Goal: Navigation & Orientation: Find specific page/section

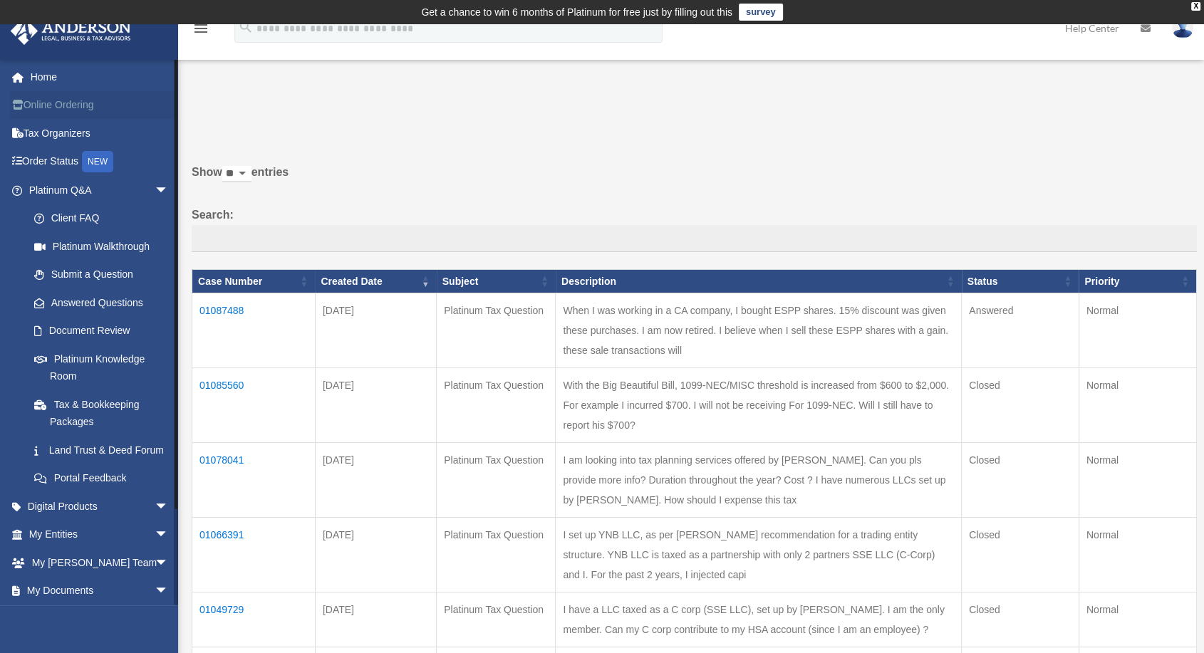
click at [40, 100] on link "Online Ordering" at bounding box center [100, 105] width 180 height 28
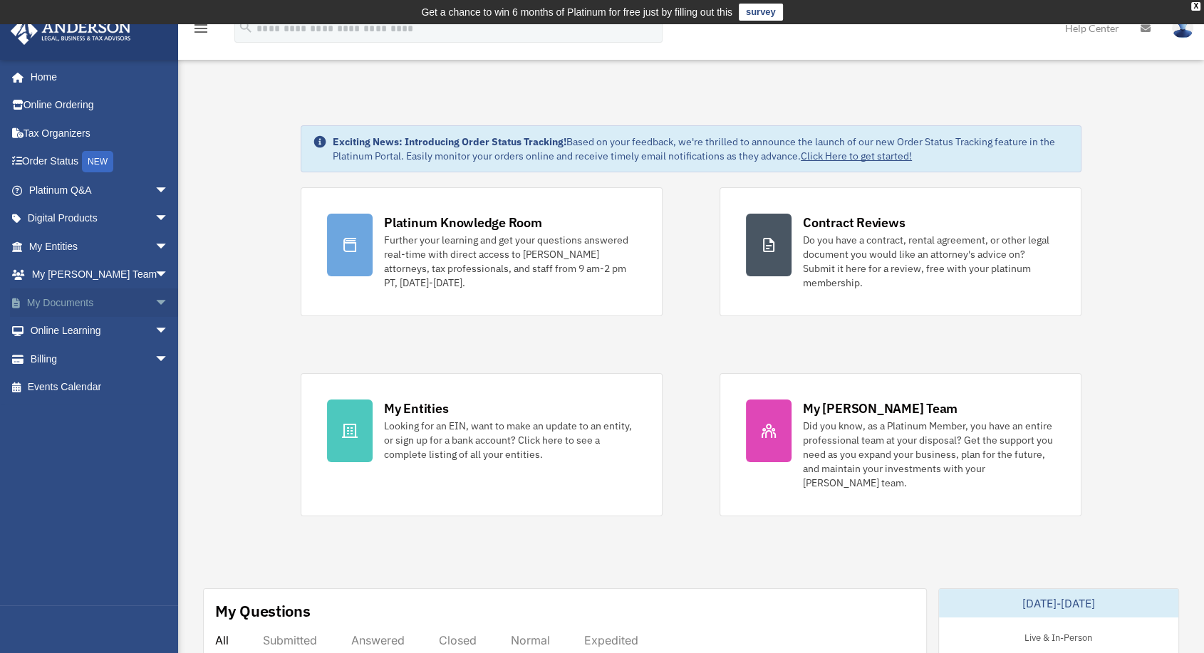
click at [107, 296] on link "My Documents arrow_drop_down" at bounding box center [100, 303] width 180 height 28
click at [155, 304] on span "arrow_drop_down" at bounding box center [169, 303] width 28 height 29
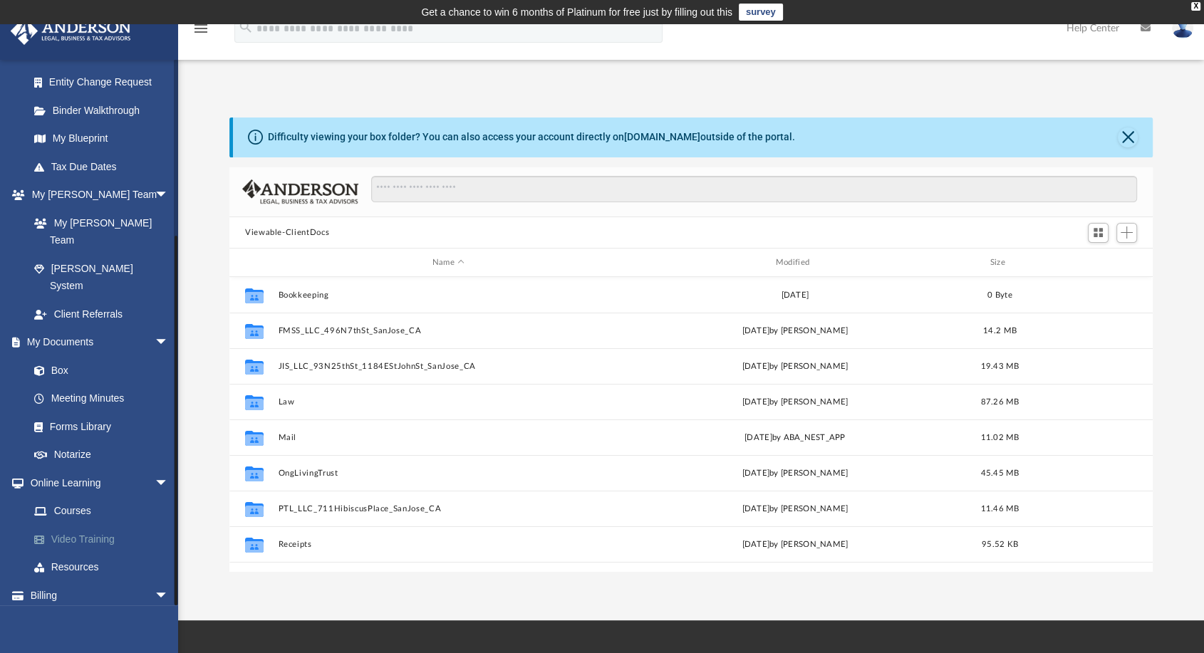
scroll to position [79, 0]
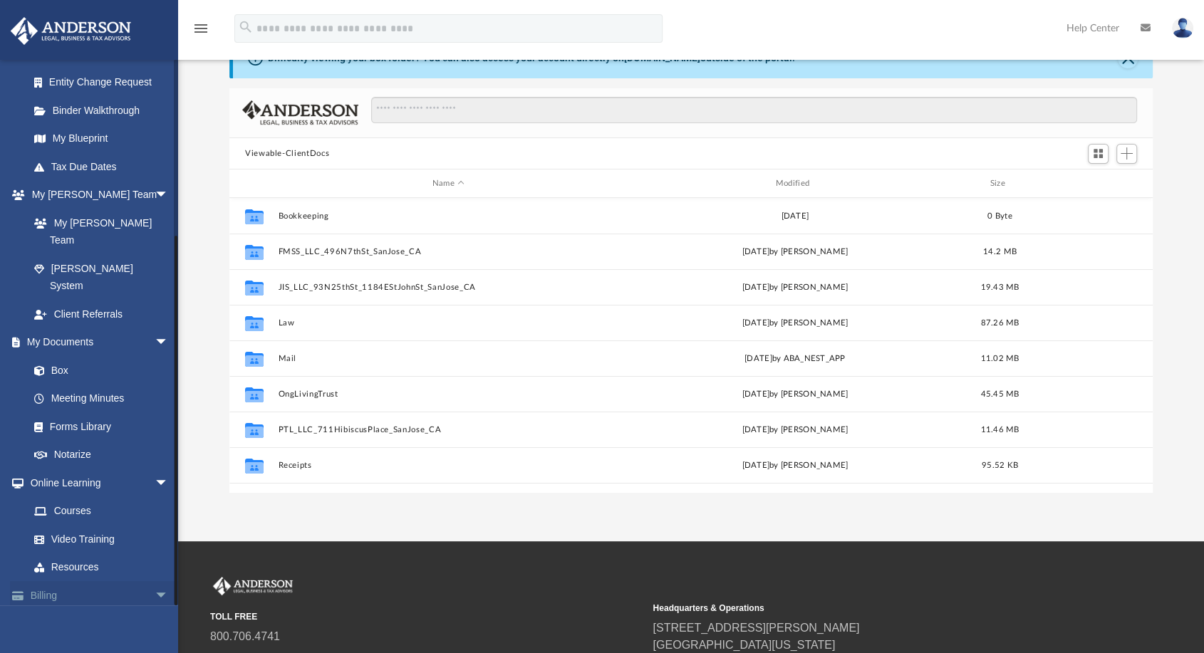
click at [155, 581] on span "arrow_drop_down" at bounding box center [169, 595] width 28 height 29
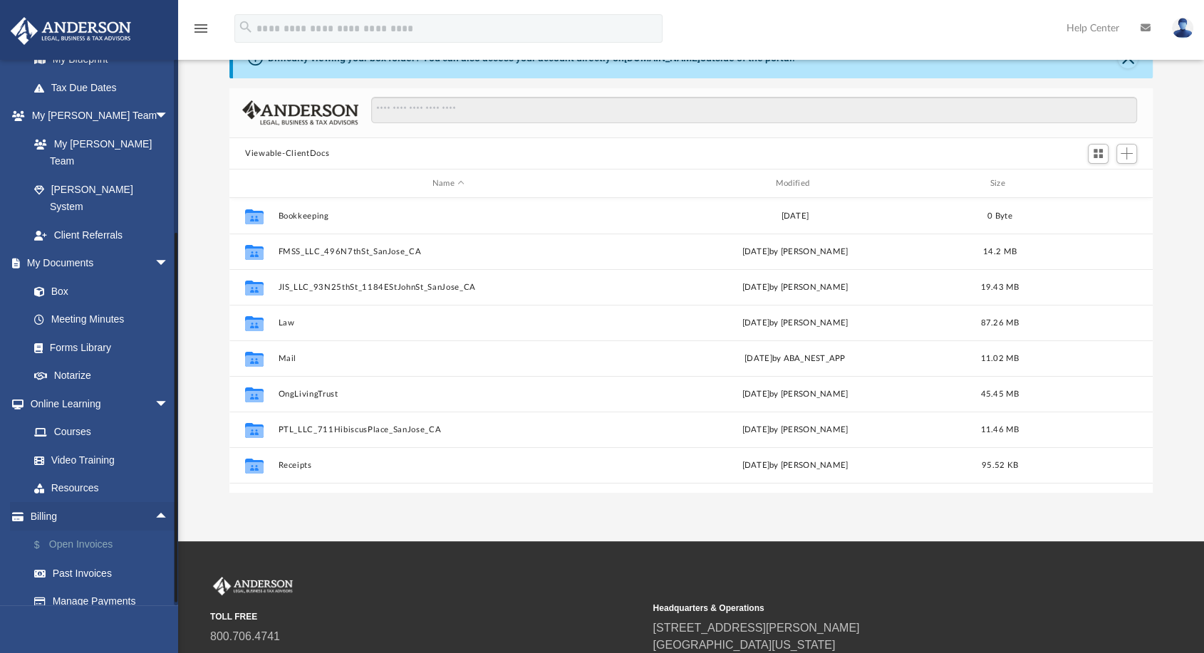
click at [95, 531] on link "$ Open Invoices" at bounding box center [105, 545] width 170 height 29
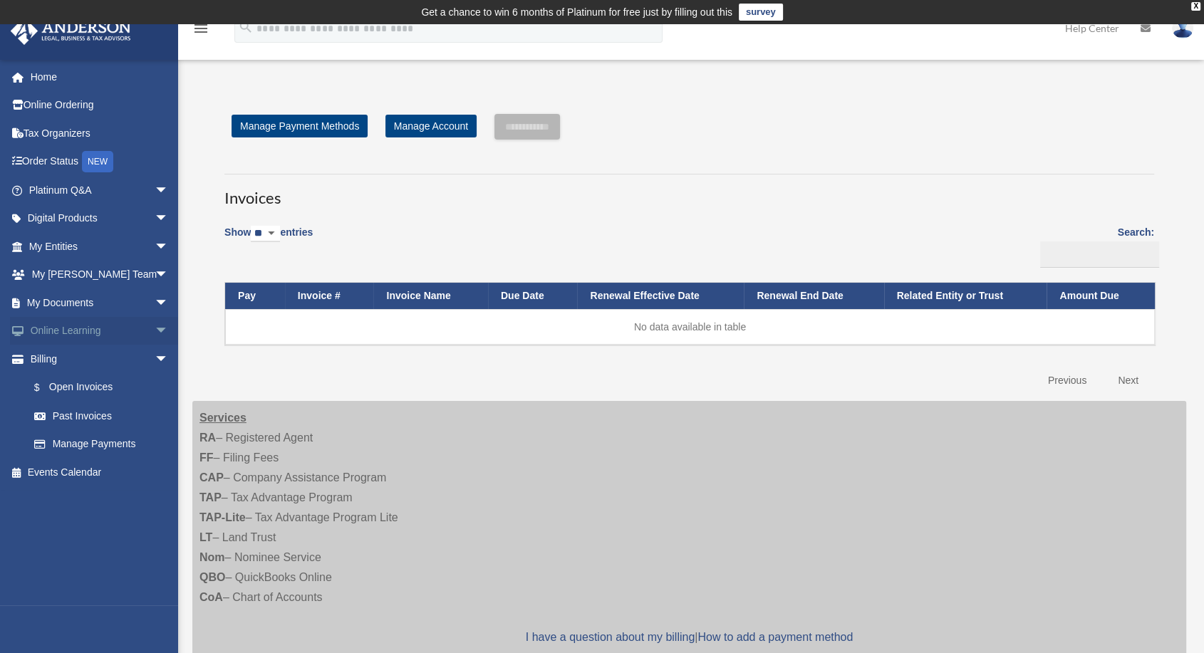
click at [155, 331] on span "arrow_drop_down" at bounding box center [169, 331] width 28 height 29
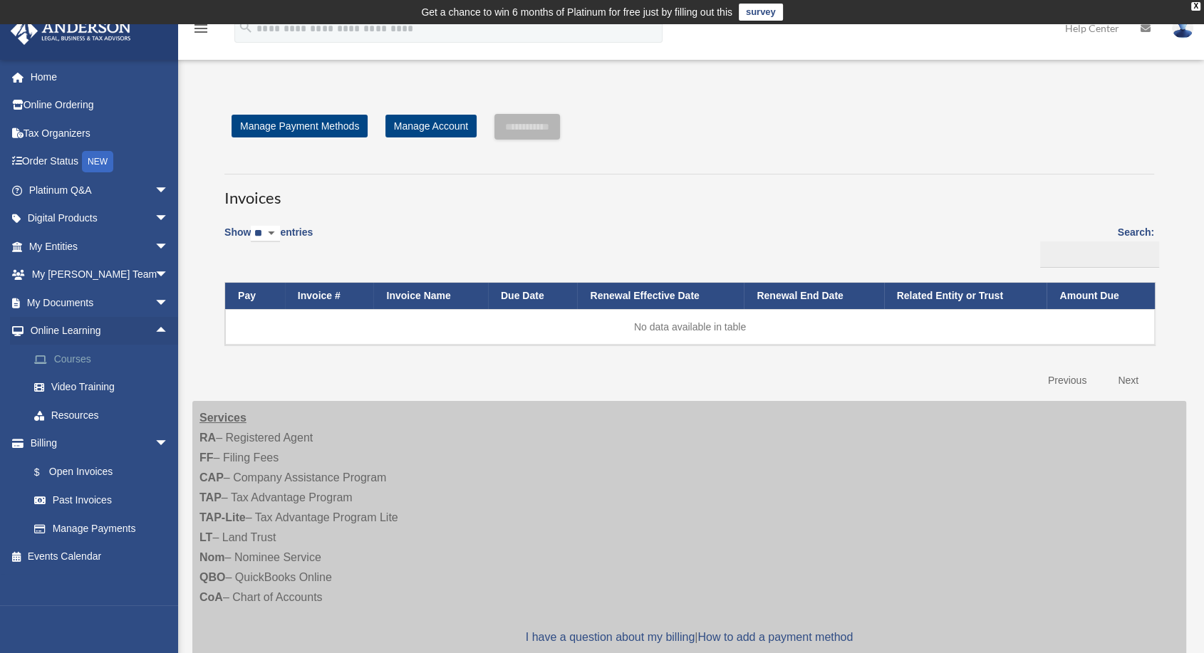
click at [83, 353] on link "Courses" at bounding box center [105, 359] width 170 height 28
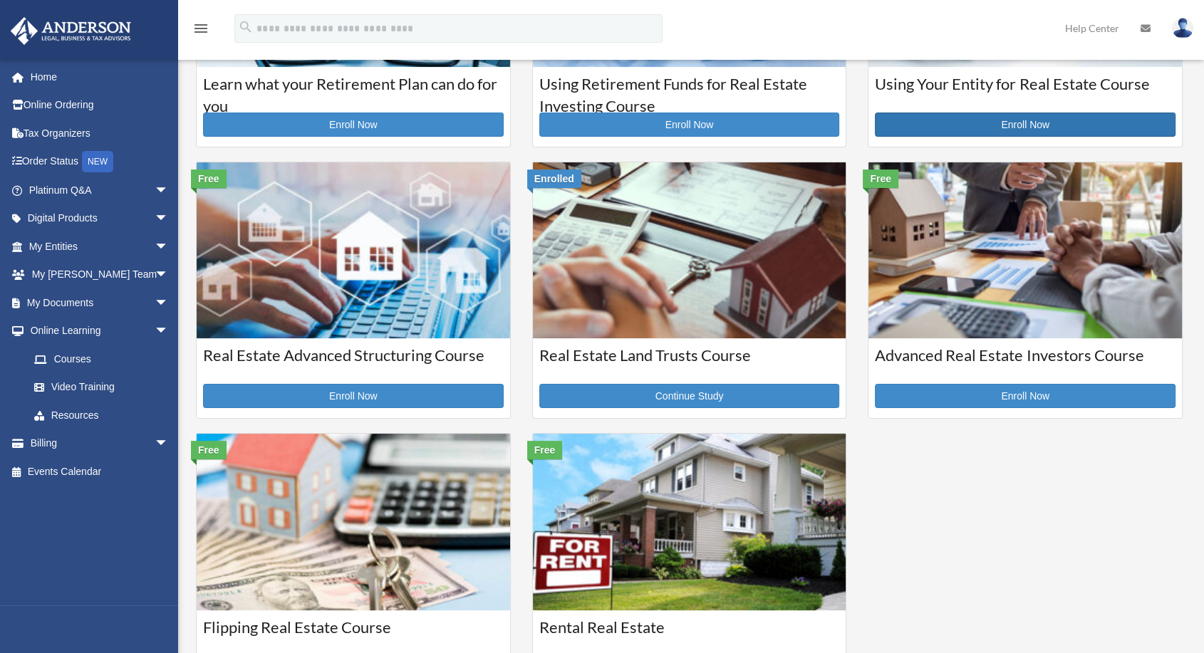
scroll to position [237, 0]
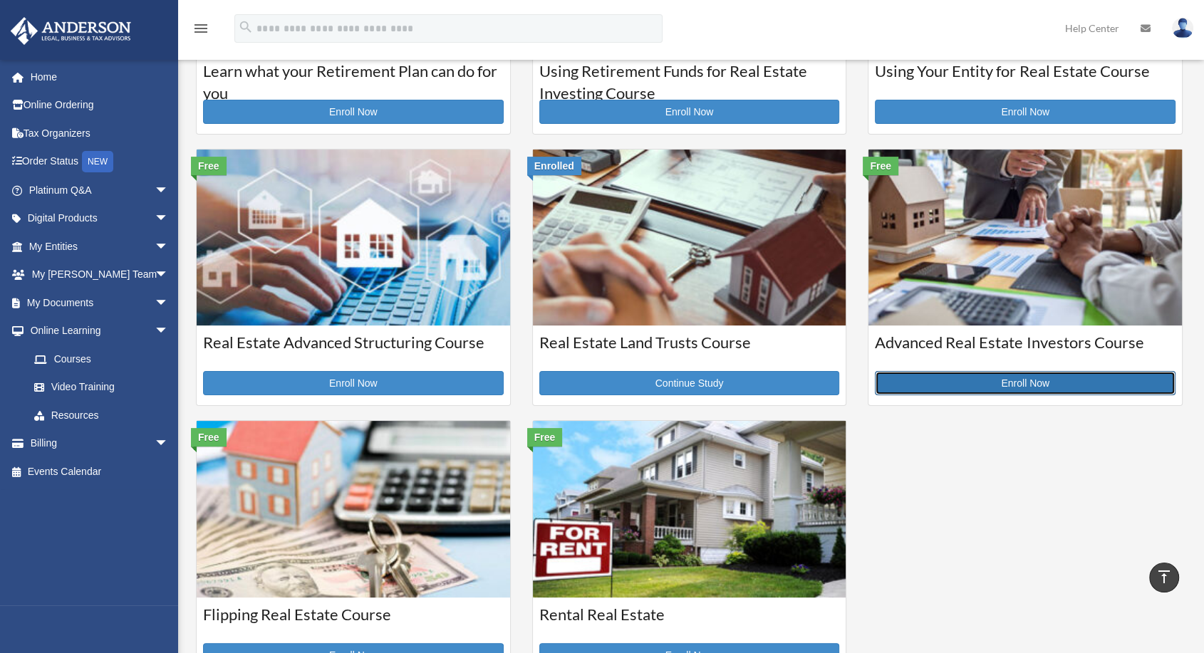
click at [999, 388] on link "Enroll Now" at bounding box center [1025, 383] width 301 height 24
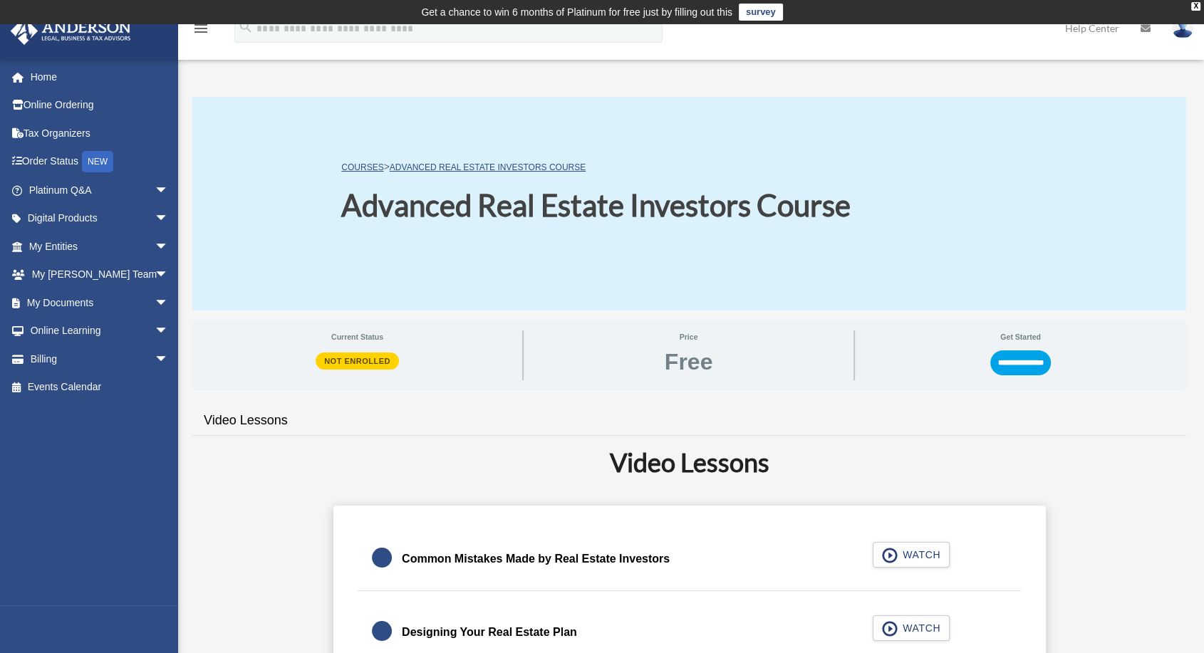
scroll to position [158, 0]
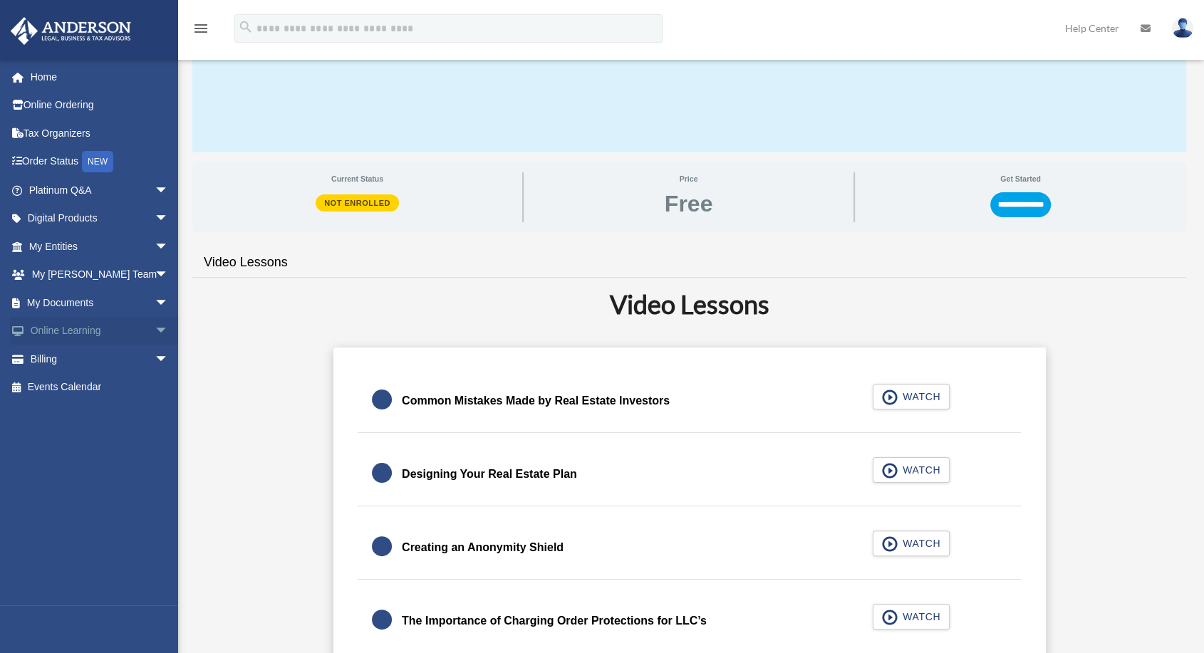
click at [155, 327] on span "arrow_drop_down" at bounding box center [169, 331] width 28 height 29
click at [95, 378] on link "Video Training" at bounding box center [105, 387] width 170 height 28
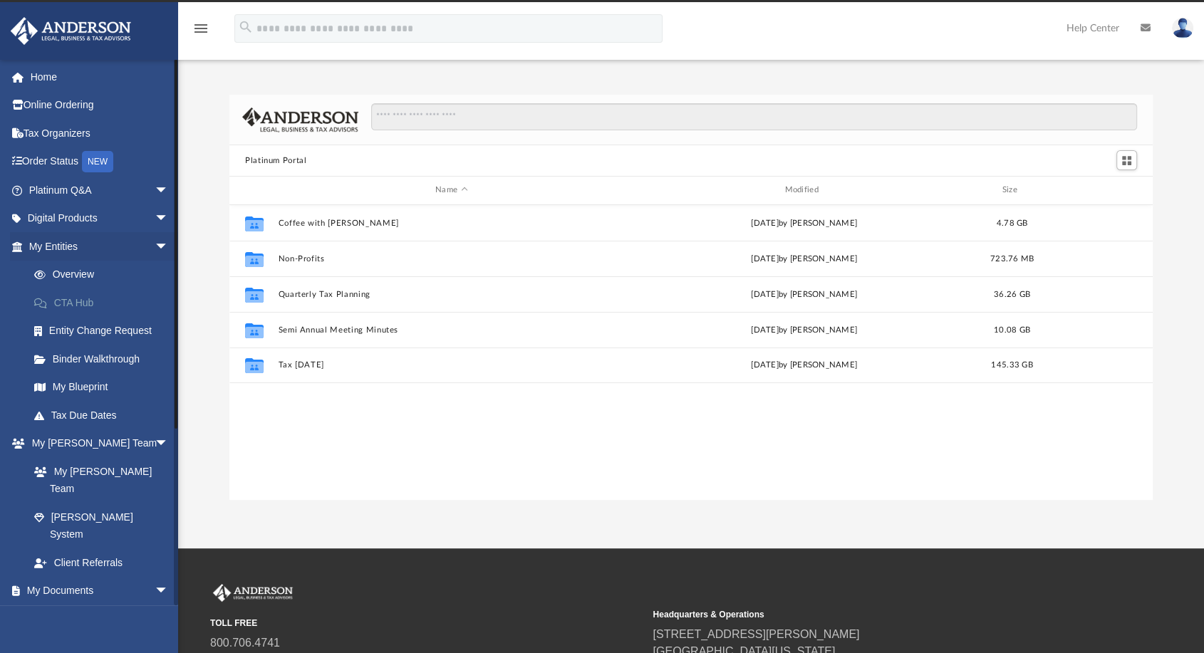
scroll to position [312, 911]
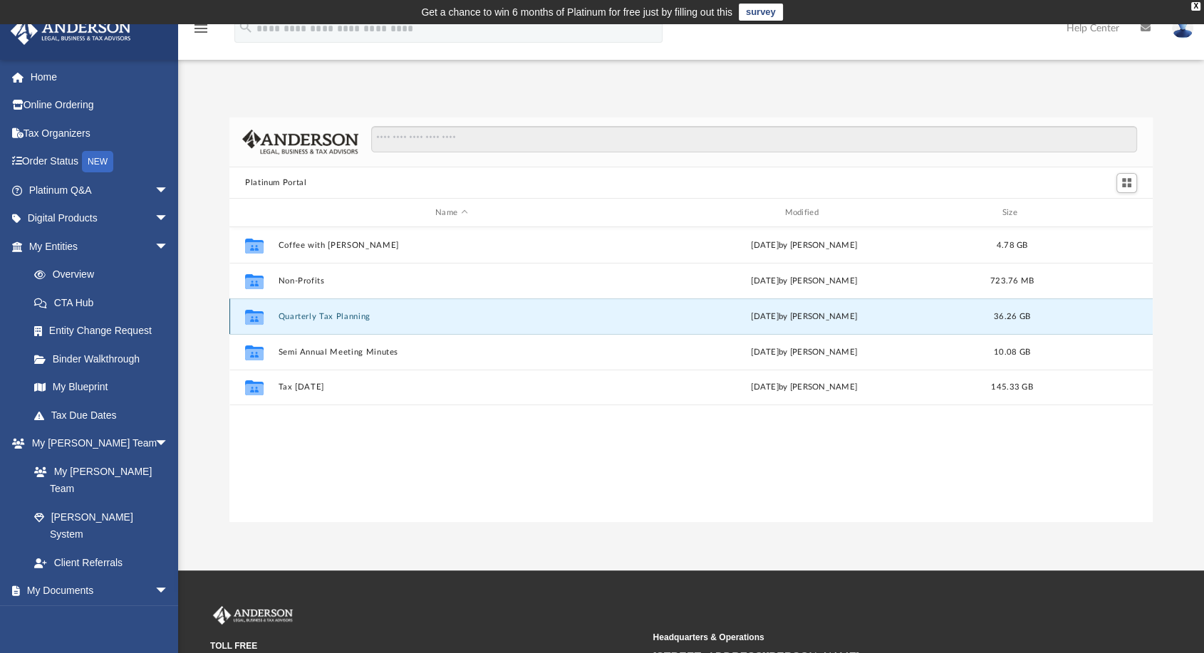
click at [317, 318] on button "Quarterly Tax Planning" at bounding box center [452, 316] width 346 height 9
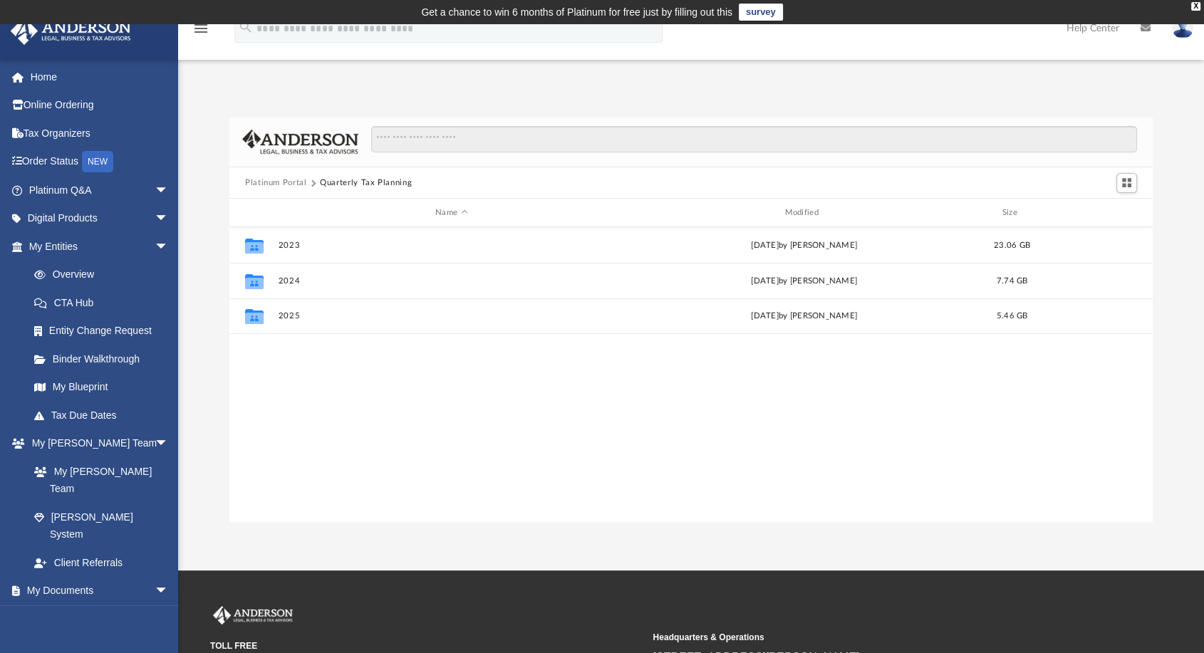
click at [273, 184] on button "Platinum Portal" at bounding box center [276, 183] width 62 height 13
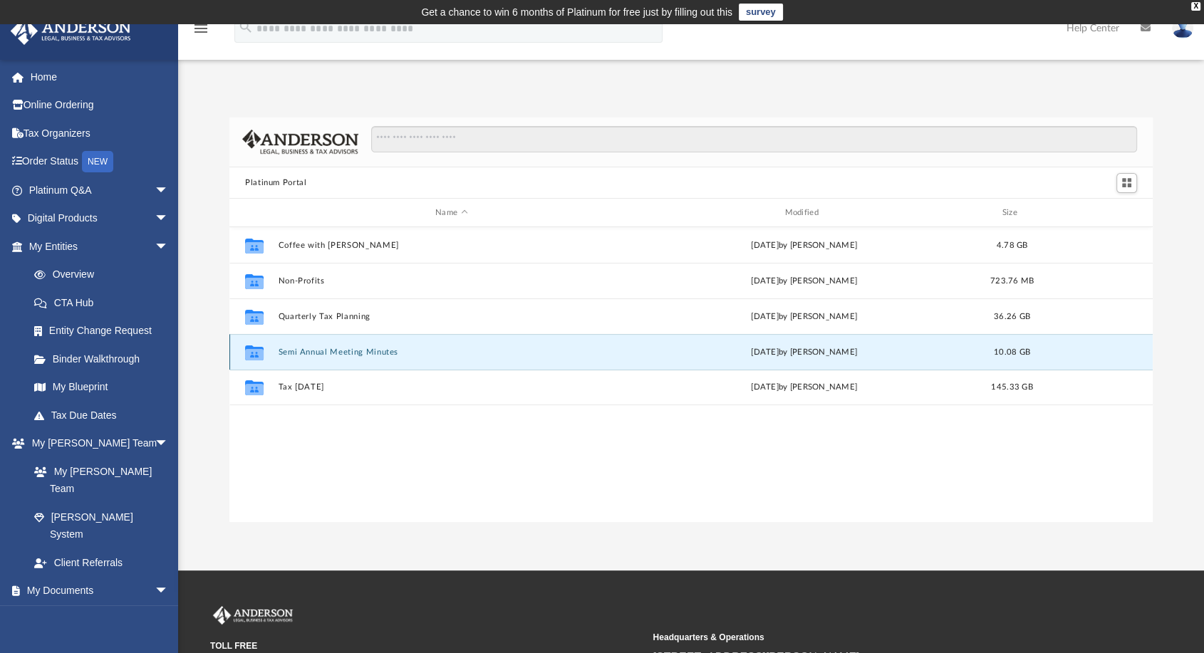
click at [372, 348] on button "Semi Annual Meeting Minutes" at bounding box center [452, 352] width 346 height 9
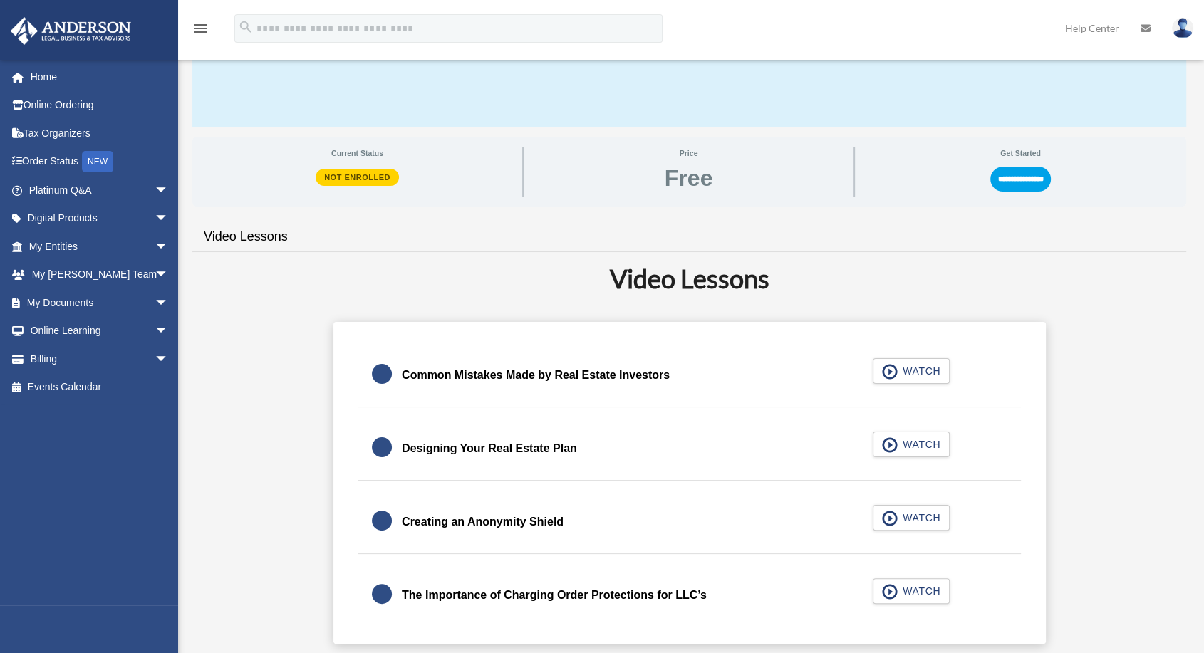
scroll to position [182, 0]
click at [155, 297] on span "arrow_drop_down" at bounding box center [169, 303] width 28 height 29
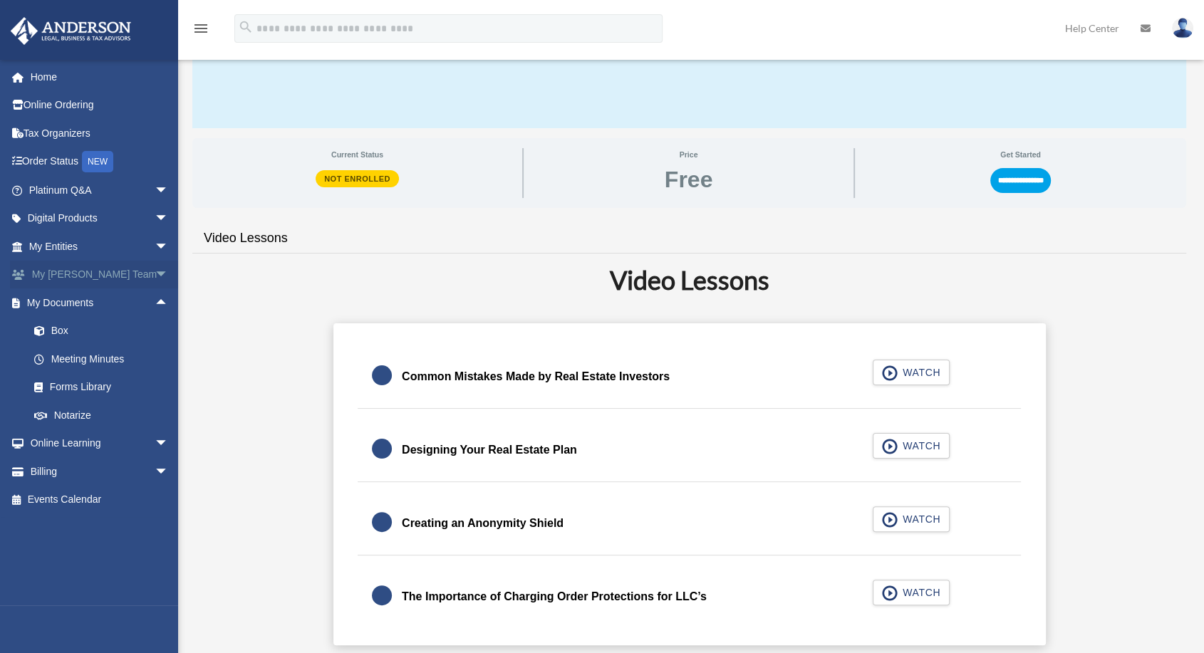
click at [155, 279] on span "arrow_drop_down" at bounding box center [169, 275] width 28 height 29
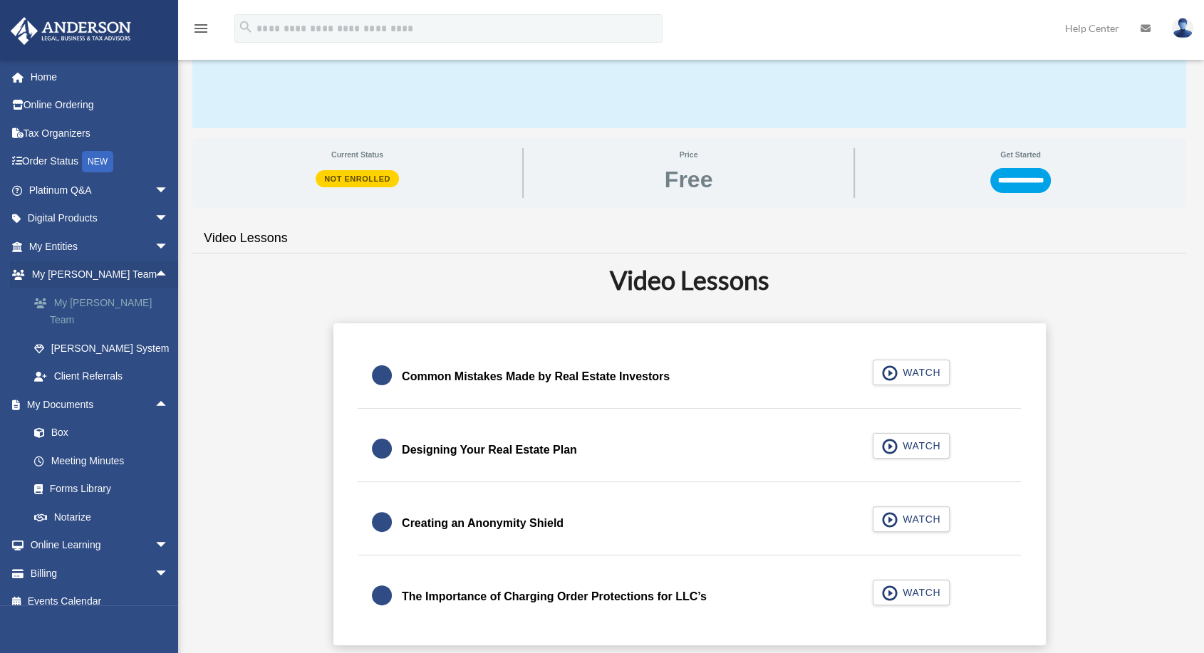
click at [132, 308] on link "My [PERSON_NAME] Team" at bounding box center [105, 312] width 170 height 46
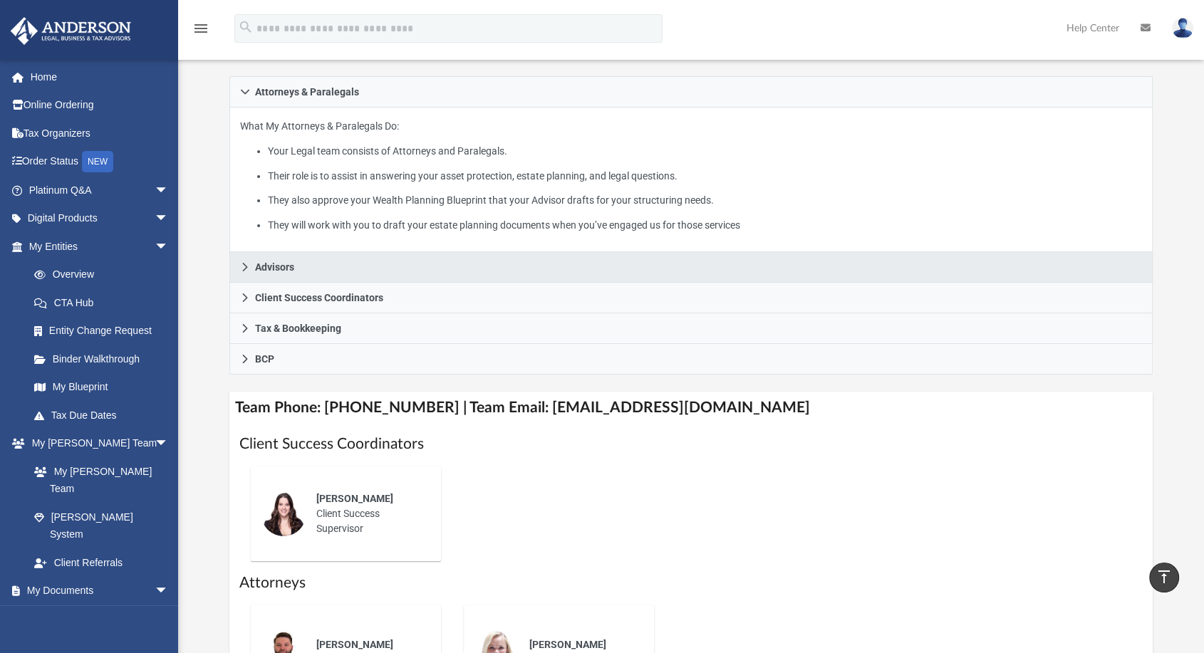
scroll to position [158, 0]
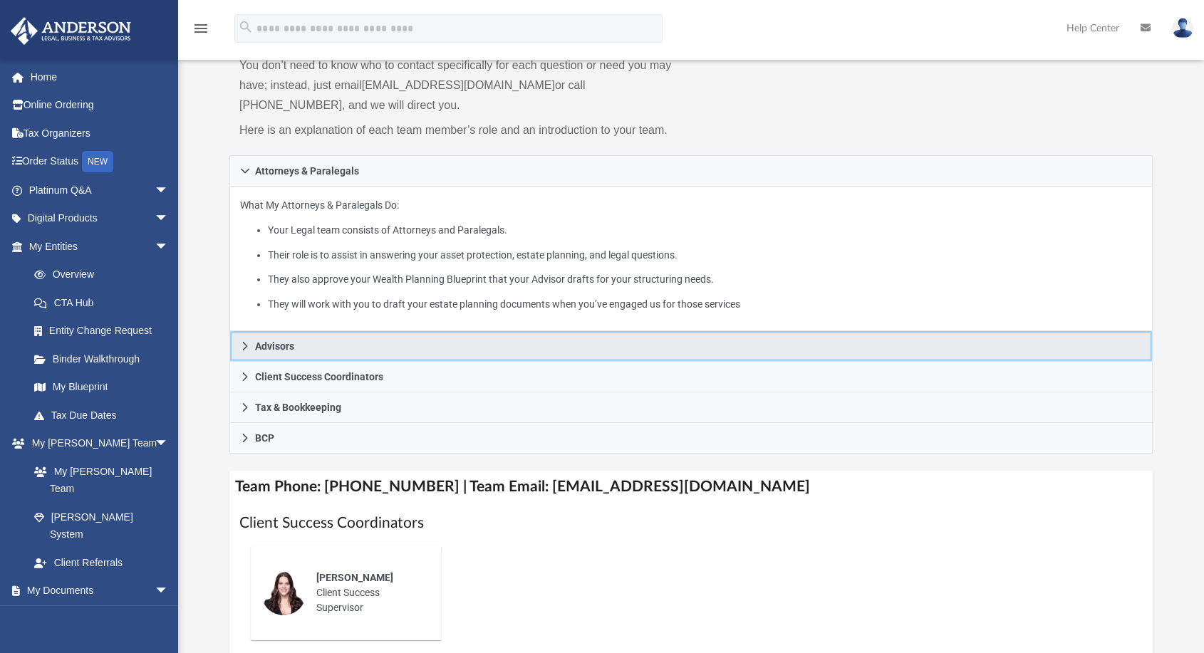
click at [248, 343] on icon at bounding box center [245, 346] width 10 height 10
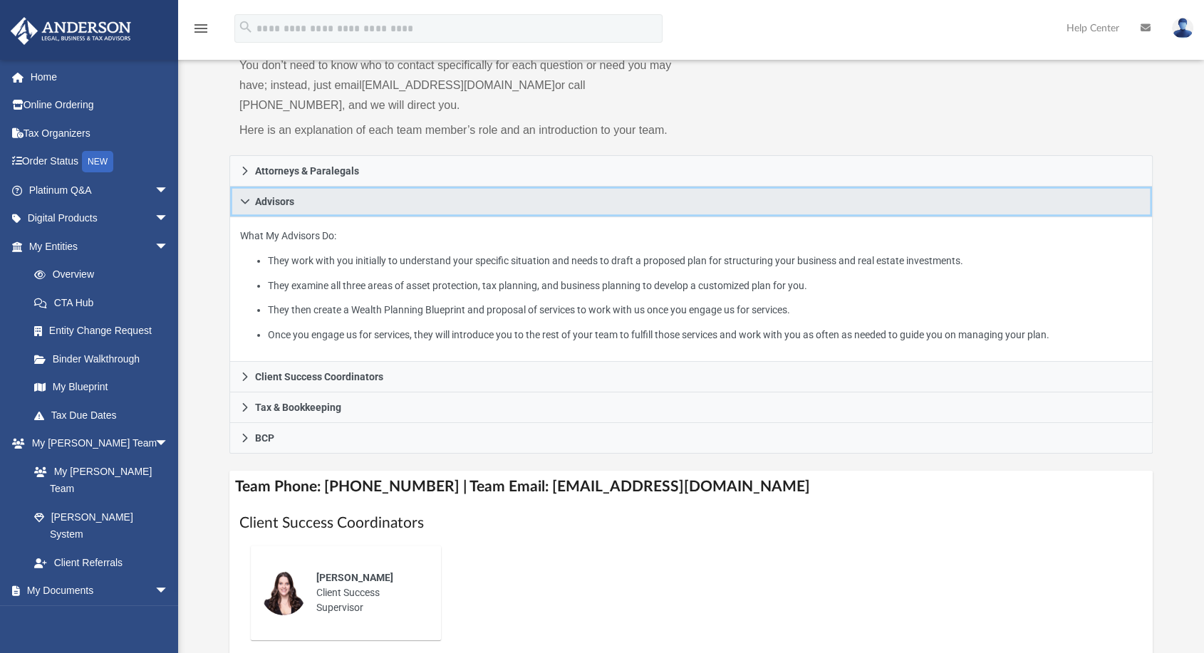
scroll to position [237, 0]
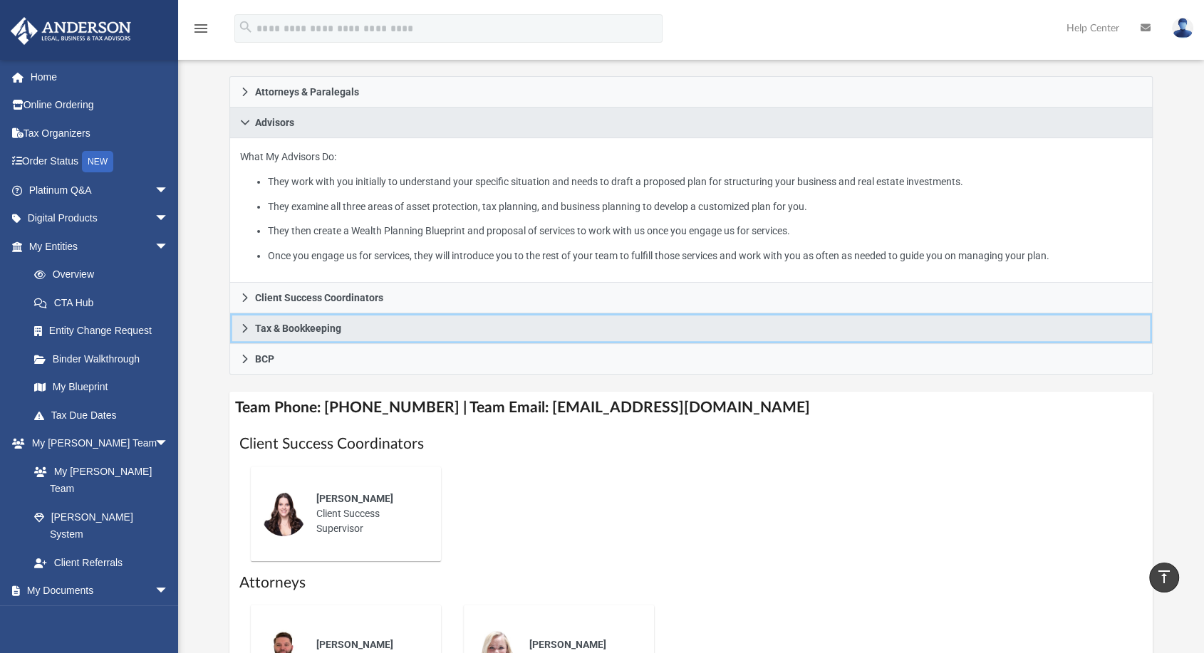
click at [251, 337] on link "Tax & Bookkeeping" at bounding box center [690, 328] width 923 height 31
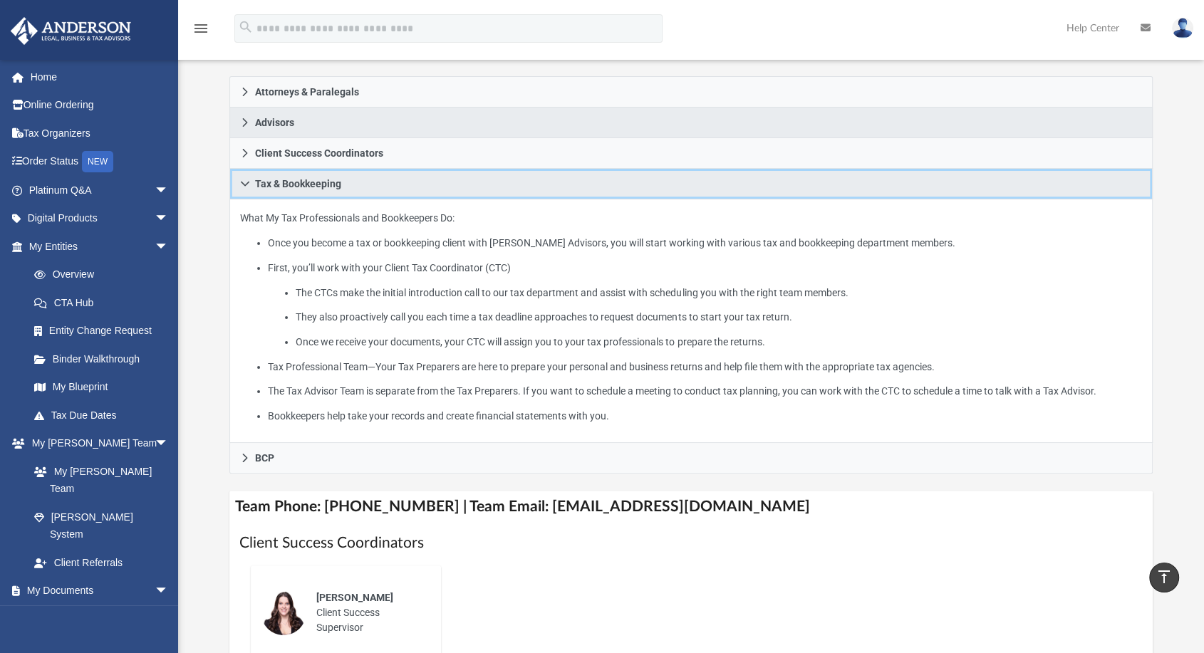
scroll to position [395, 0]
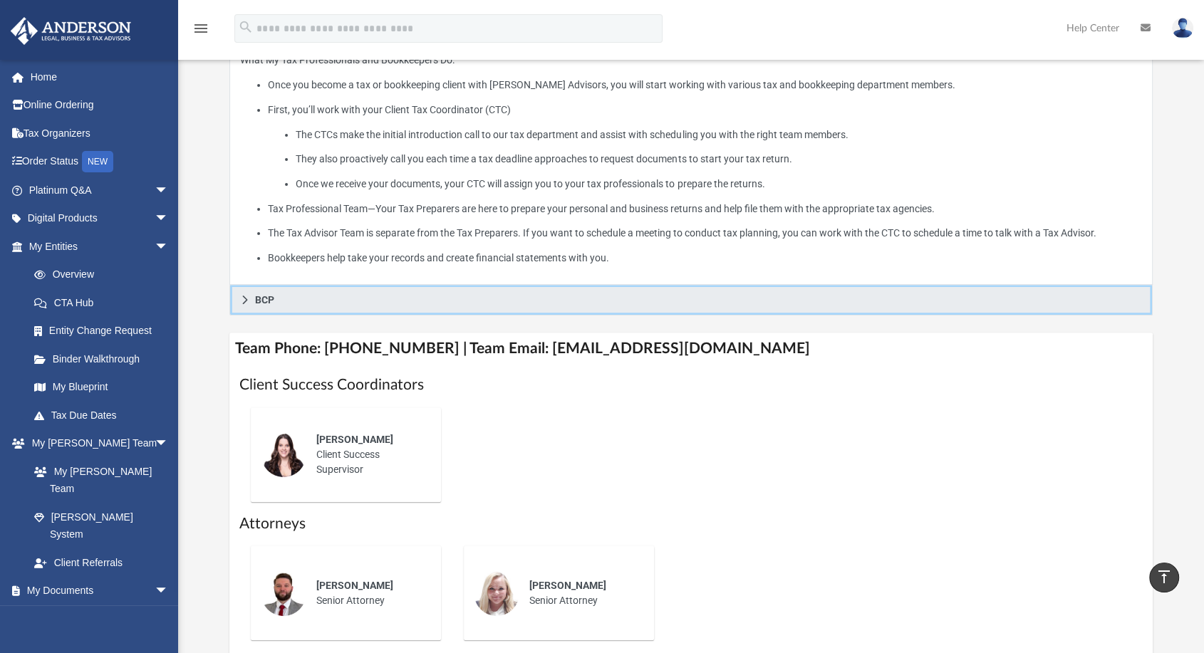
click at [240, 302] on link "BCP" at bounding box center [690, 300] width 923 height 31
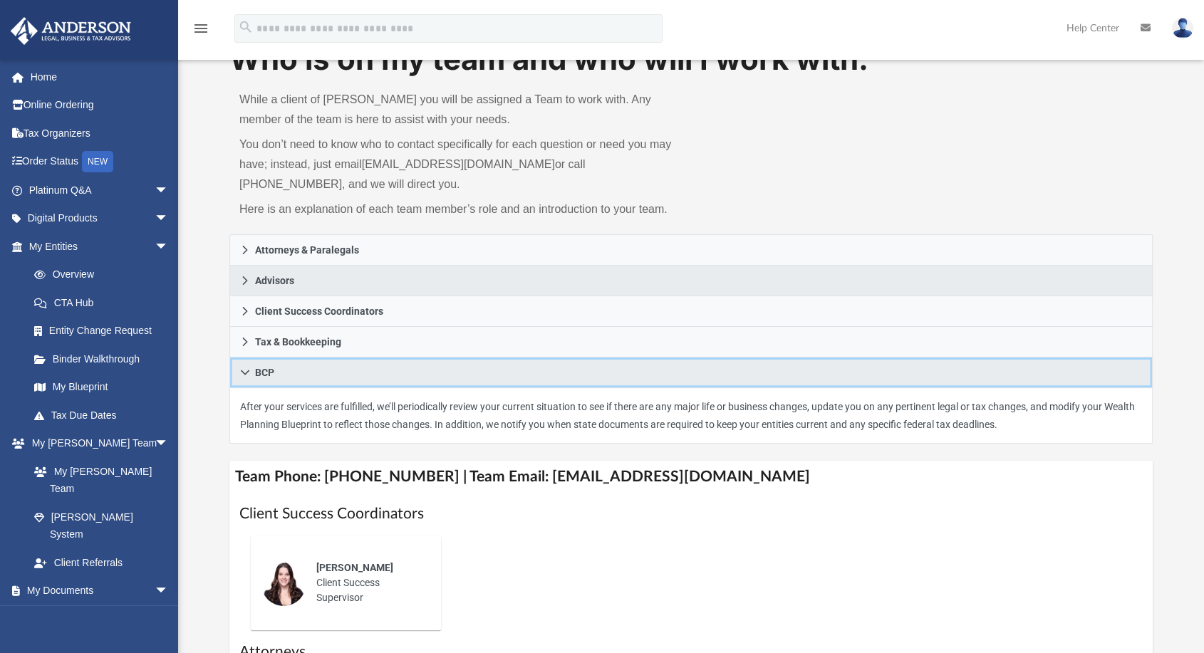
scroll to position [0, 0]
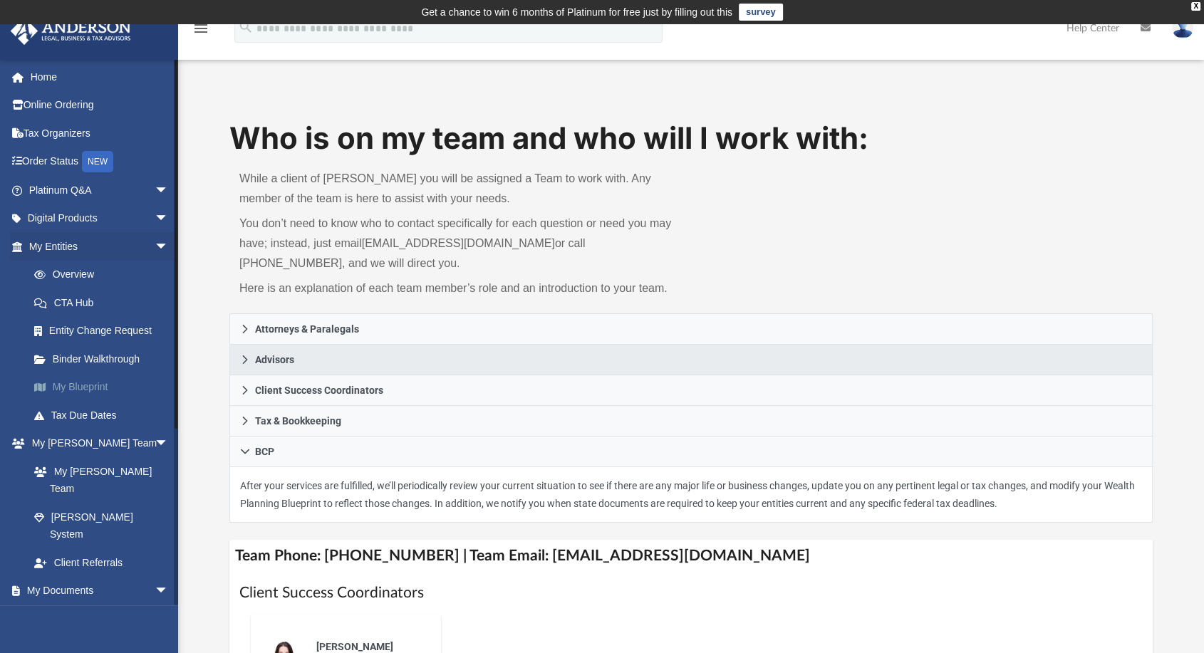
click at [77, 383] on link "My Blueprint" at bounding box center [105, 387] width 170 height 28
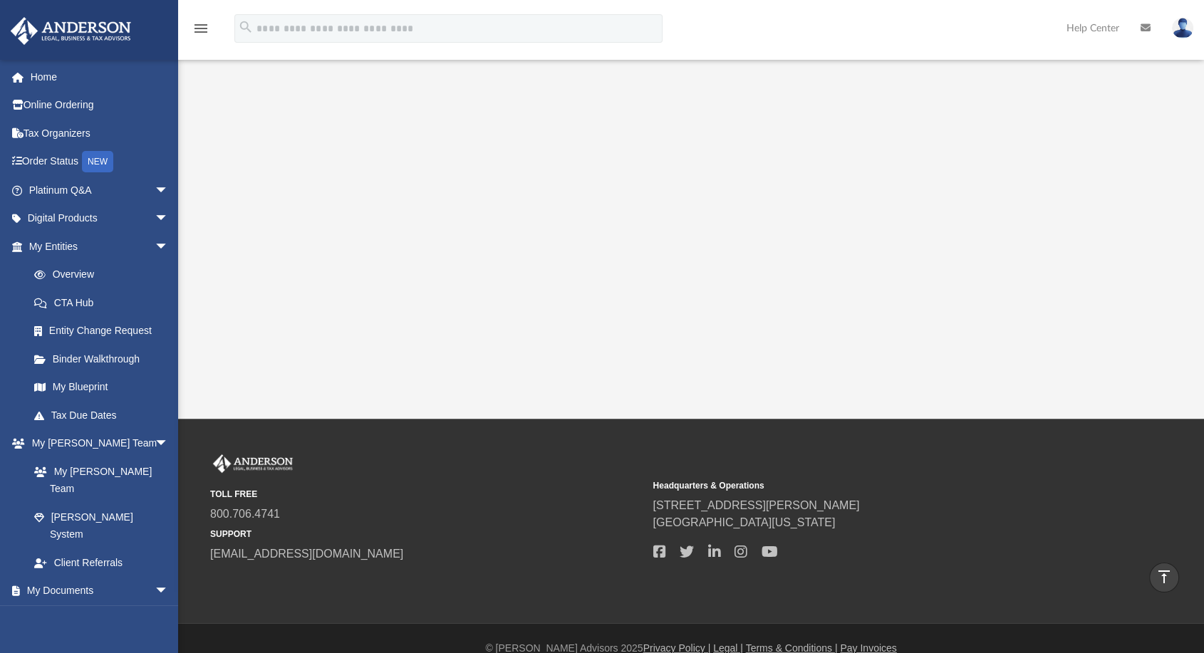
scroll to position [79, 0]
